Goal: Task Accomplishment & Management: Use online tool/utility

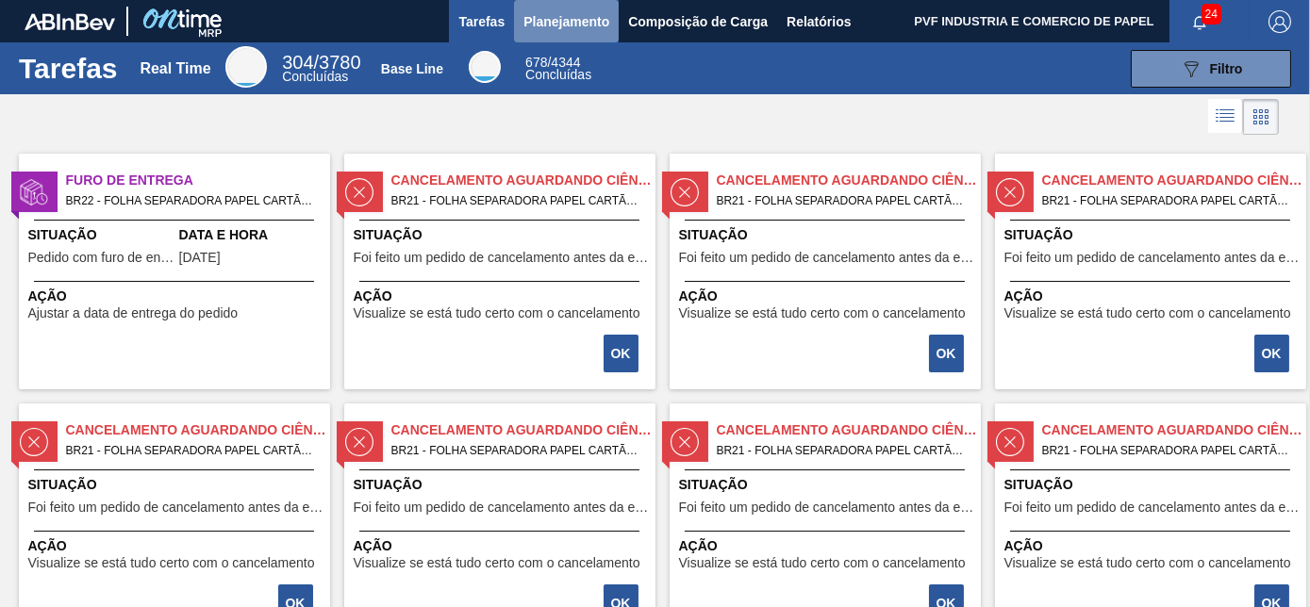
click at [557, 18] on span "Planejamento" at bounding box center [566, 21] width 86 height 23
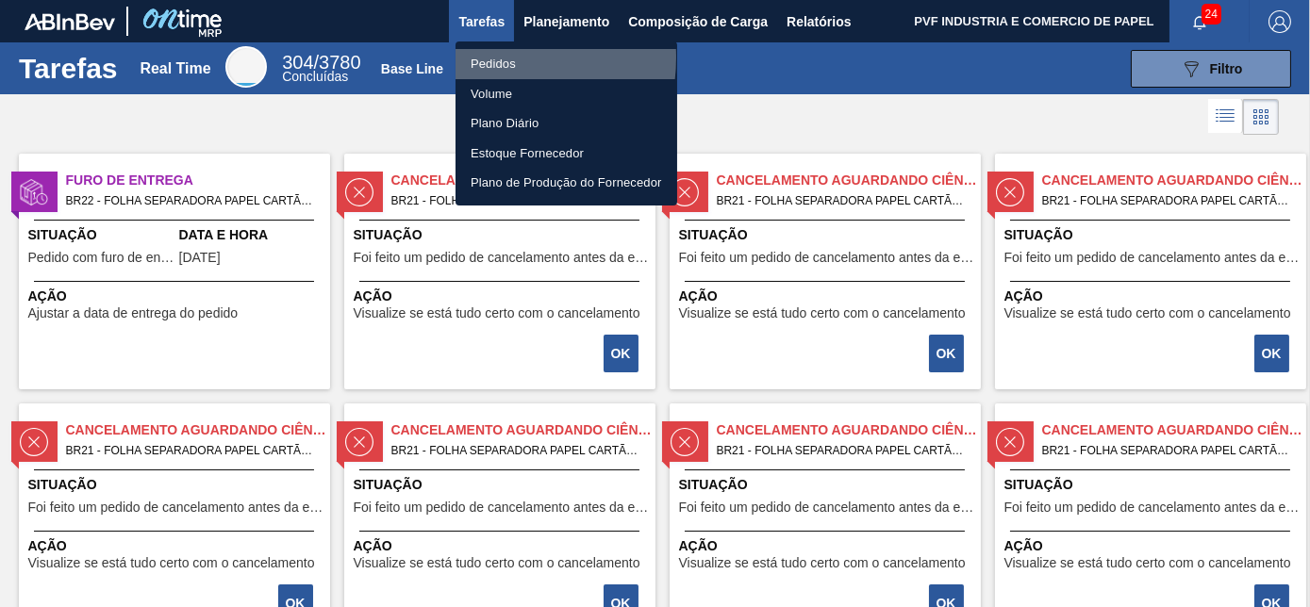
click at [483, 58] on li "Pedidos" at bounding box center [567, 64] width 222 height 30
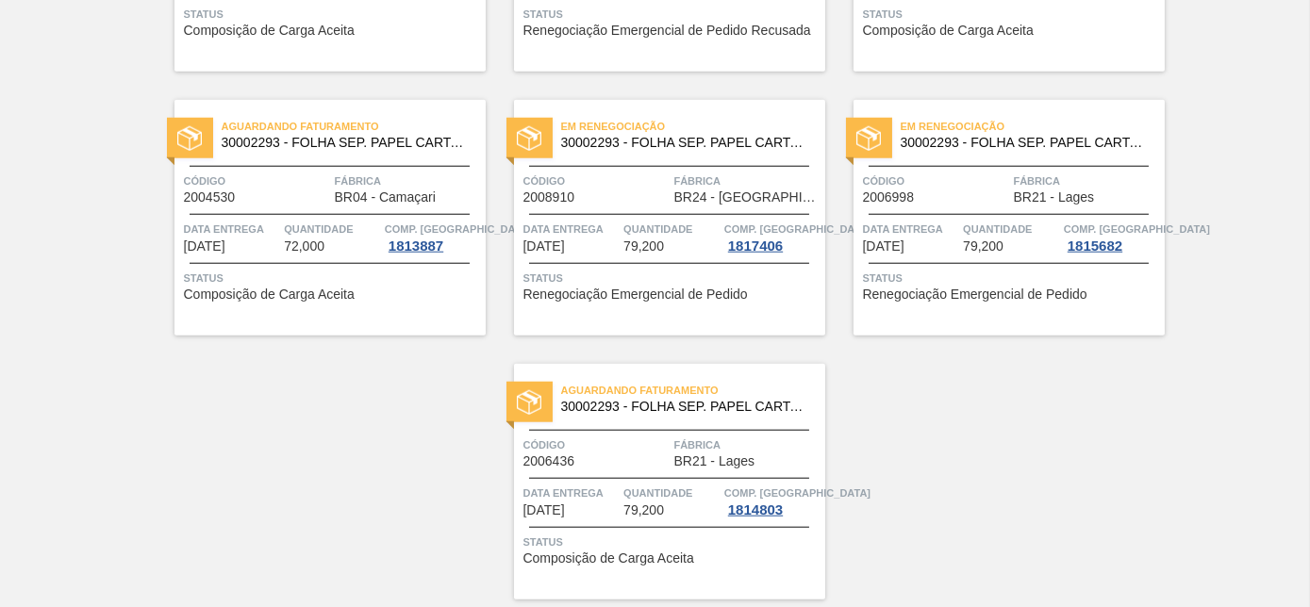
scroll to position [4091, 0]
